Goal: Transaction & Acquisition: Purchase product/service

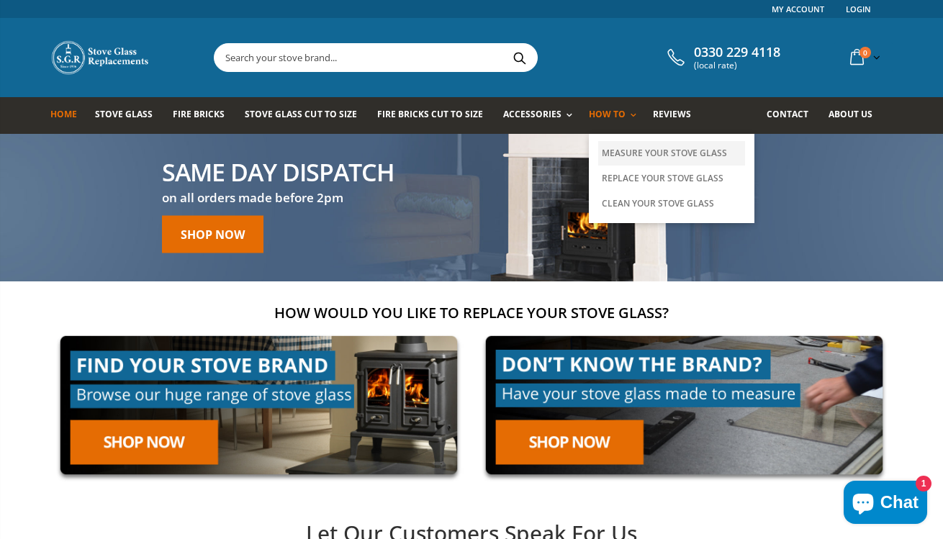
click at [626, 153] on link "Measure Your Stove Glass" at bounding box center [671, 153] width 147 height 24
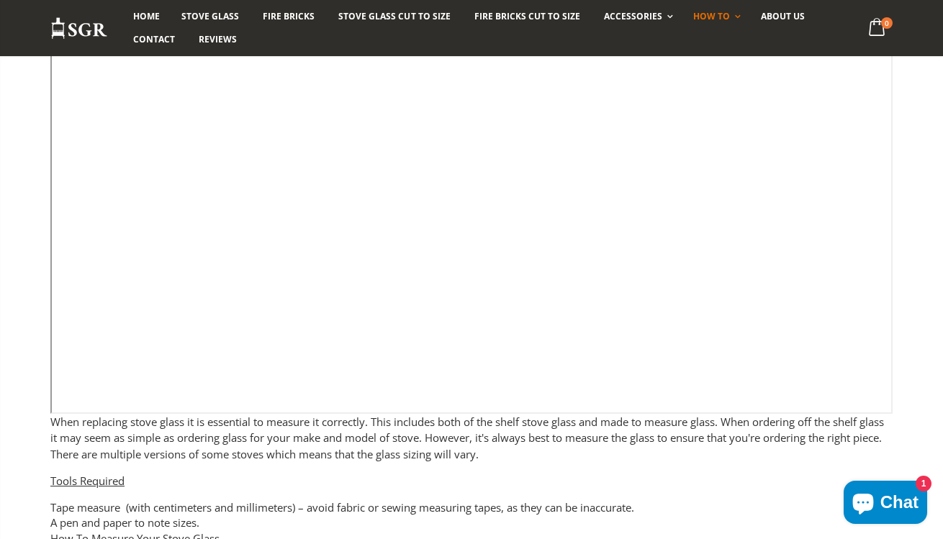
scroll to position [153, 0]
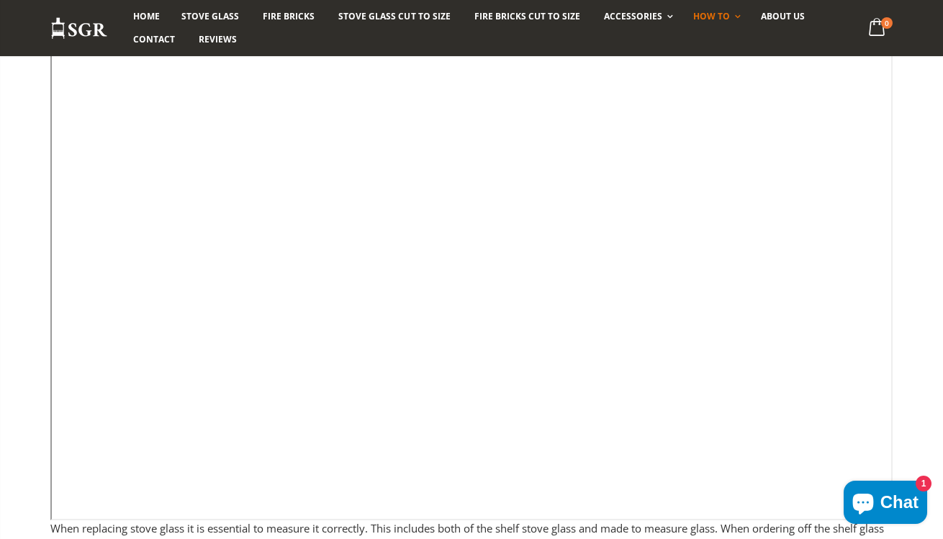
click at [937, 145] on div "Home How To Measure Your Stove Glass How To Measure Your Stove Glass When repla…" at bounding box center [471, 532] width 943 height 1102
click at [25, 96] on div "Home How To Measure Your Stove Glass How To Measure Your Stove Glass When repla…" at bounding box center [471, 532] width 943 height 1102
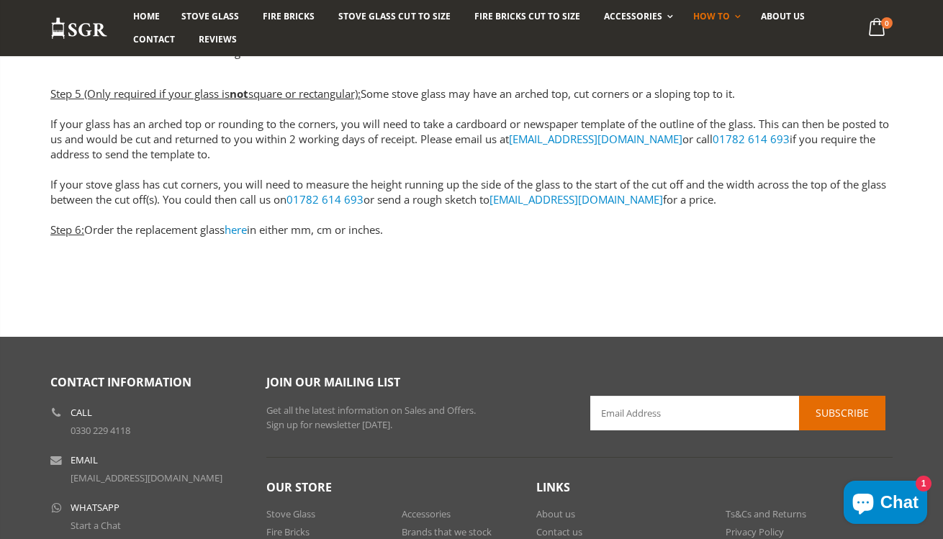
scroll to position [0, 0]
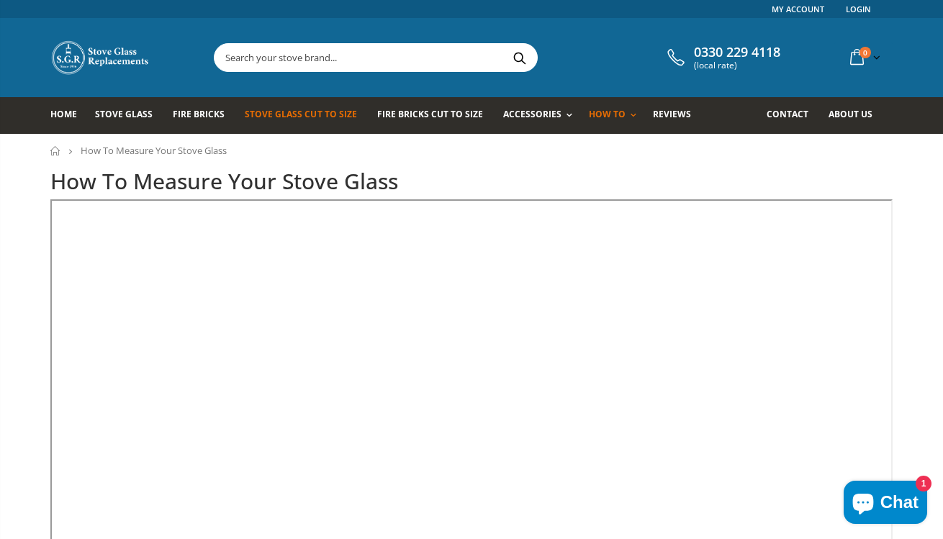
click at [299, 117] on span "Stove Glass Cut To Size" at bounding box center [301, 114] width 112 height 12
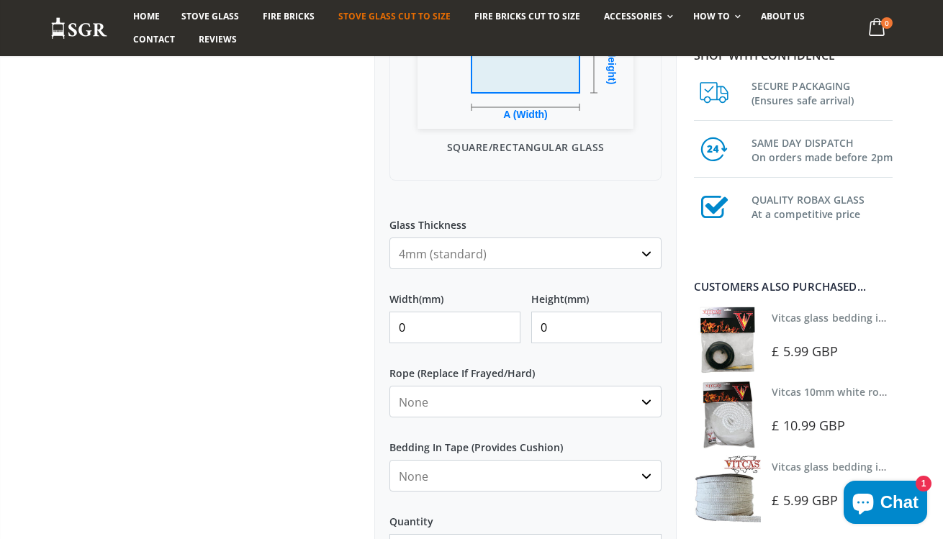
scroll to position [533, 0]
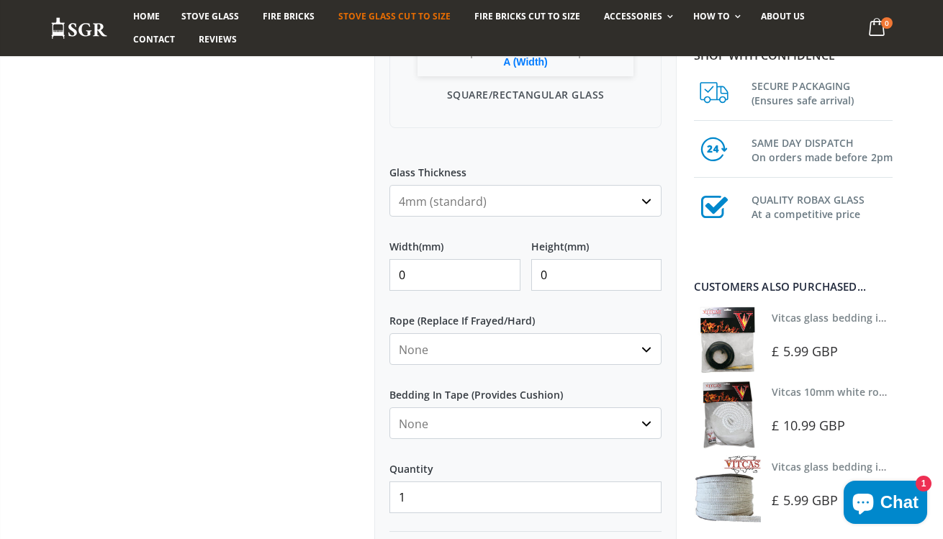
click at [409, 281] on input "0" at bounding box center [454, 275] width 131 height 32
type input "0"
type input "250"
click at [558, 272] on input "0" at bounding box center [596, 275] width 131 height 32
type input "0"
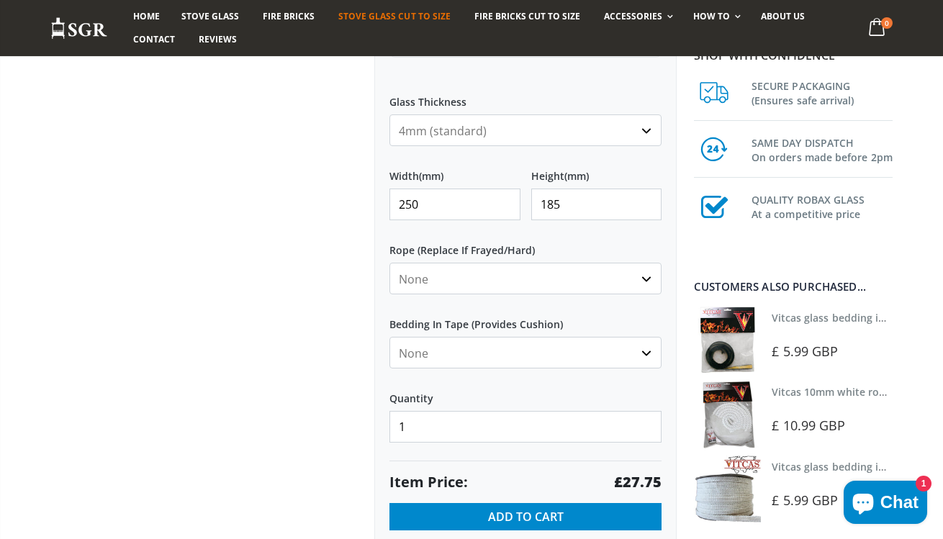
scroll to position [715, 0]
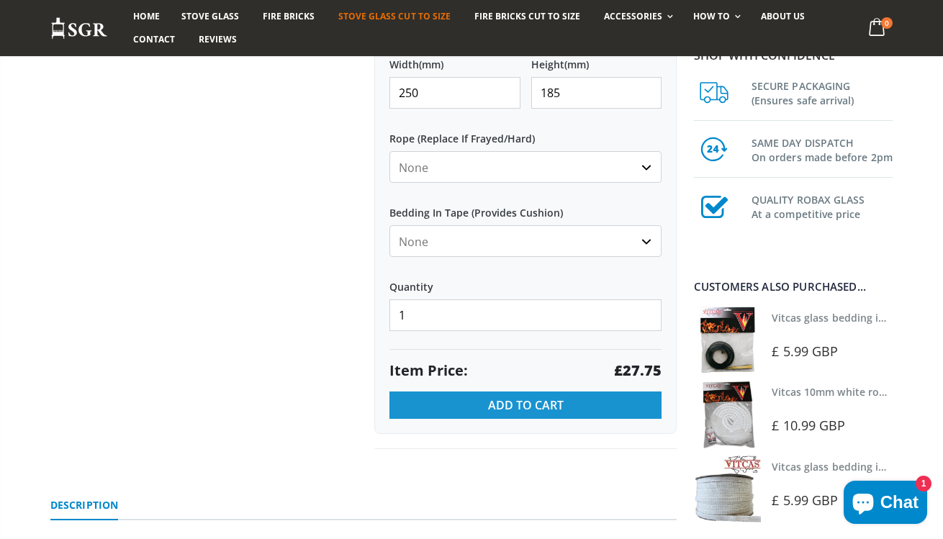
type input "185"
click at [535, 403] on span "Add to Cart" at bounding box center [526, 405] width 76 height 16
